Goal: Go to known website: Access a specific website the user already knows

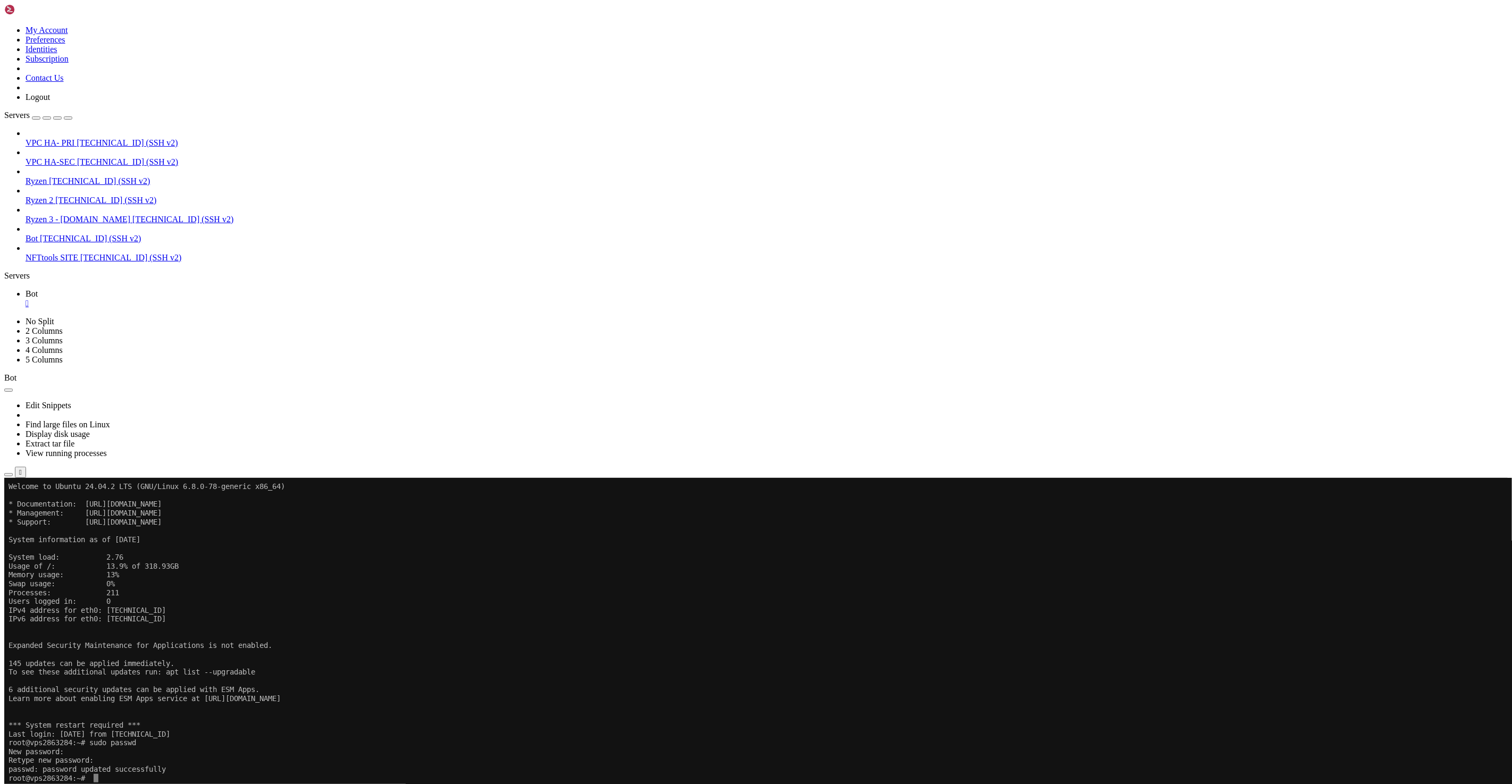
scroll to position [10, 2]
click at [76, 195] on span "[TECHNICAL_ID] (SSH v2)" at bounding box center [106, 200] width 101 height 9
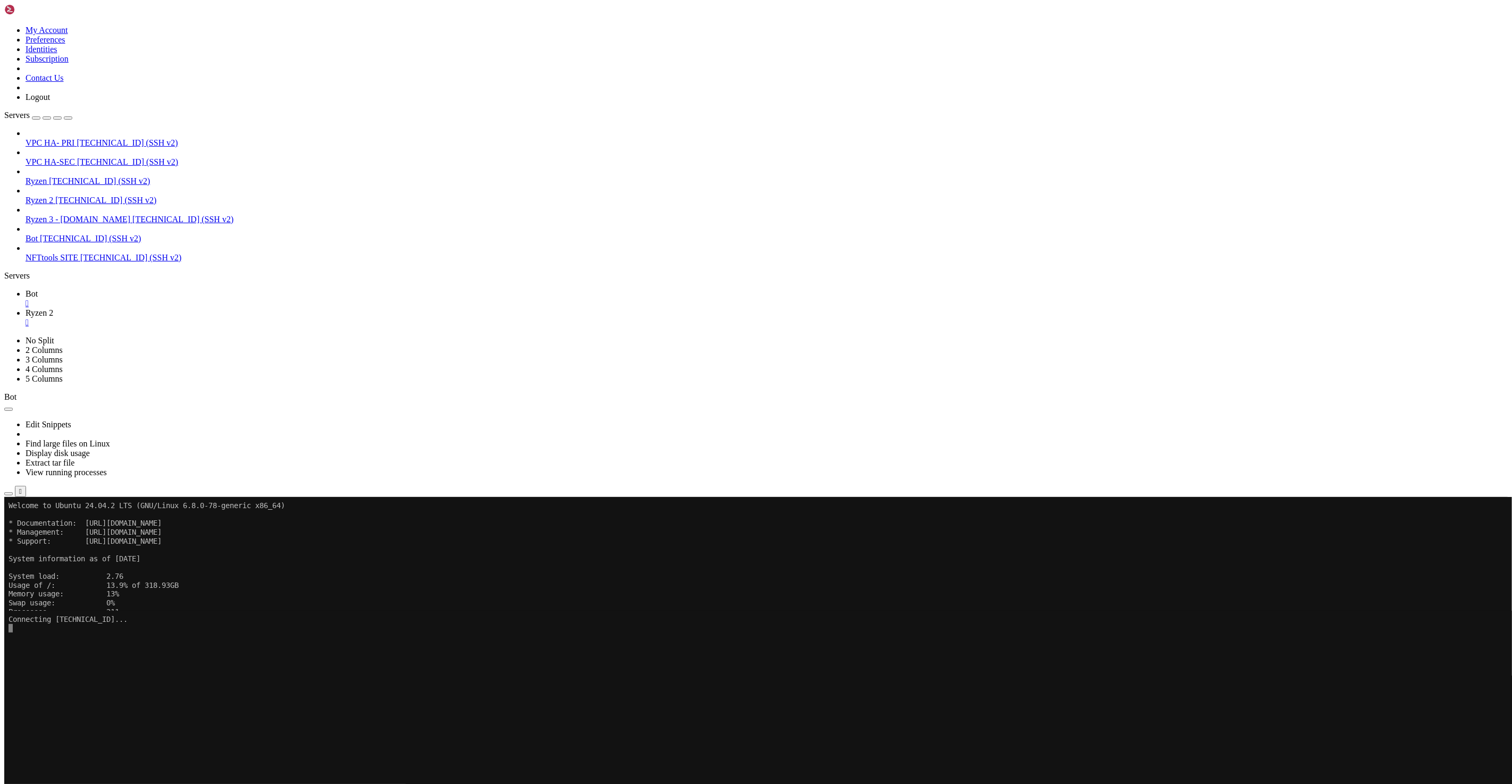
scroll to position [0, 0]
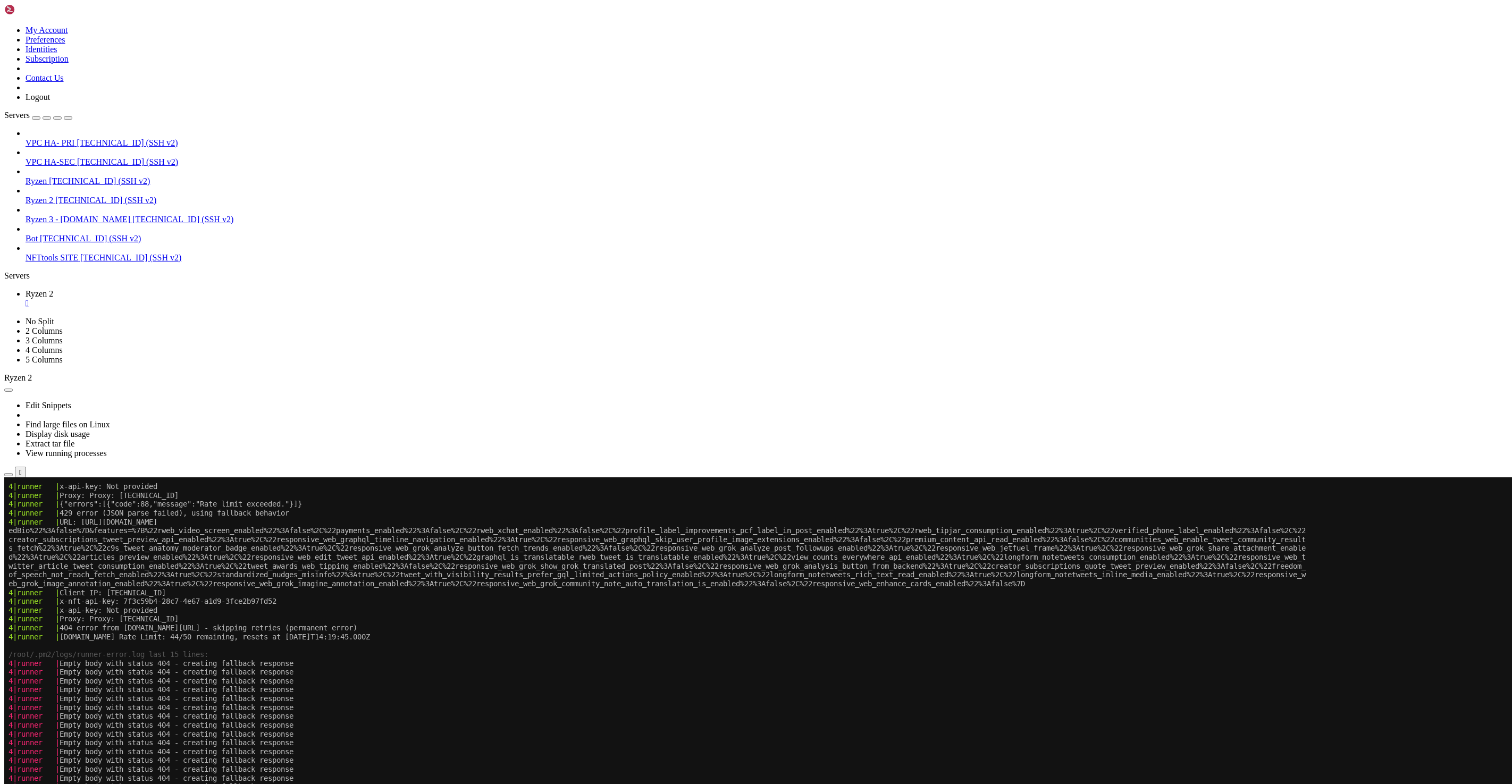
scroll to position [1596, 0]
